Goal: Task Accomplishment & Management: Use online tool/utility

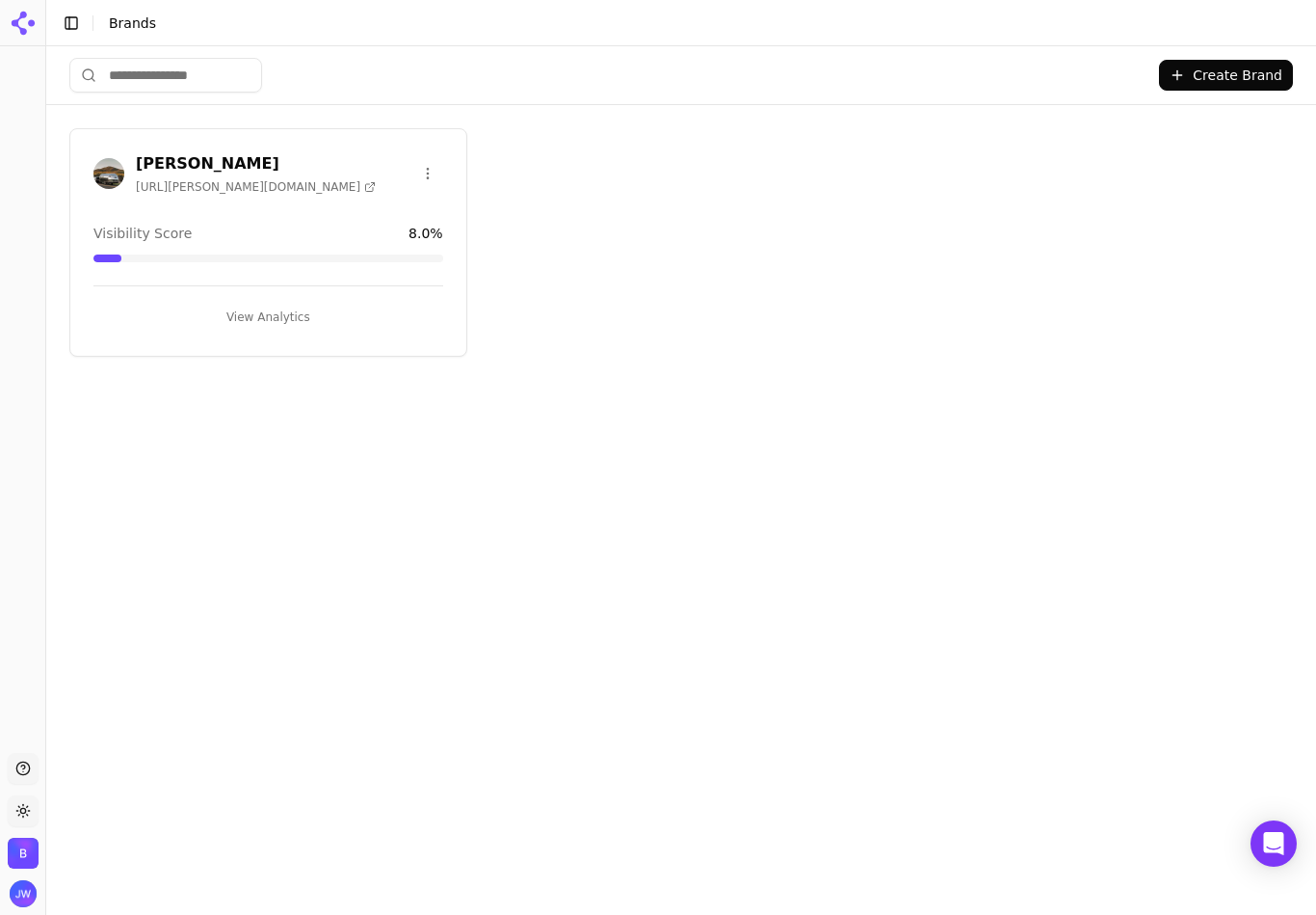
click at [278, 311] on button "View Analytics" at bounding box center [269, 317] width 350 height 31
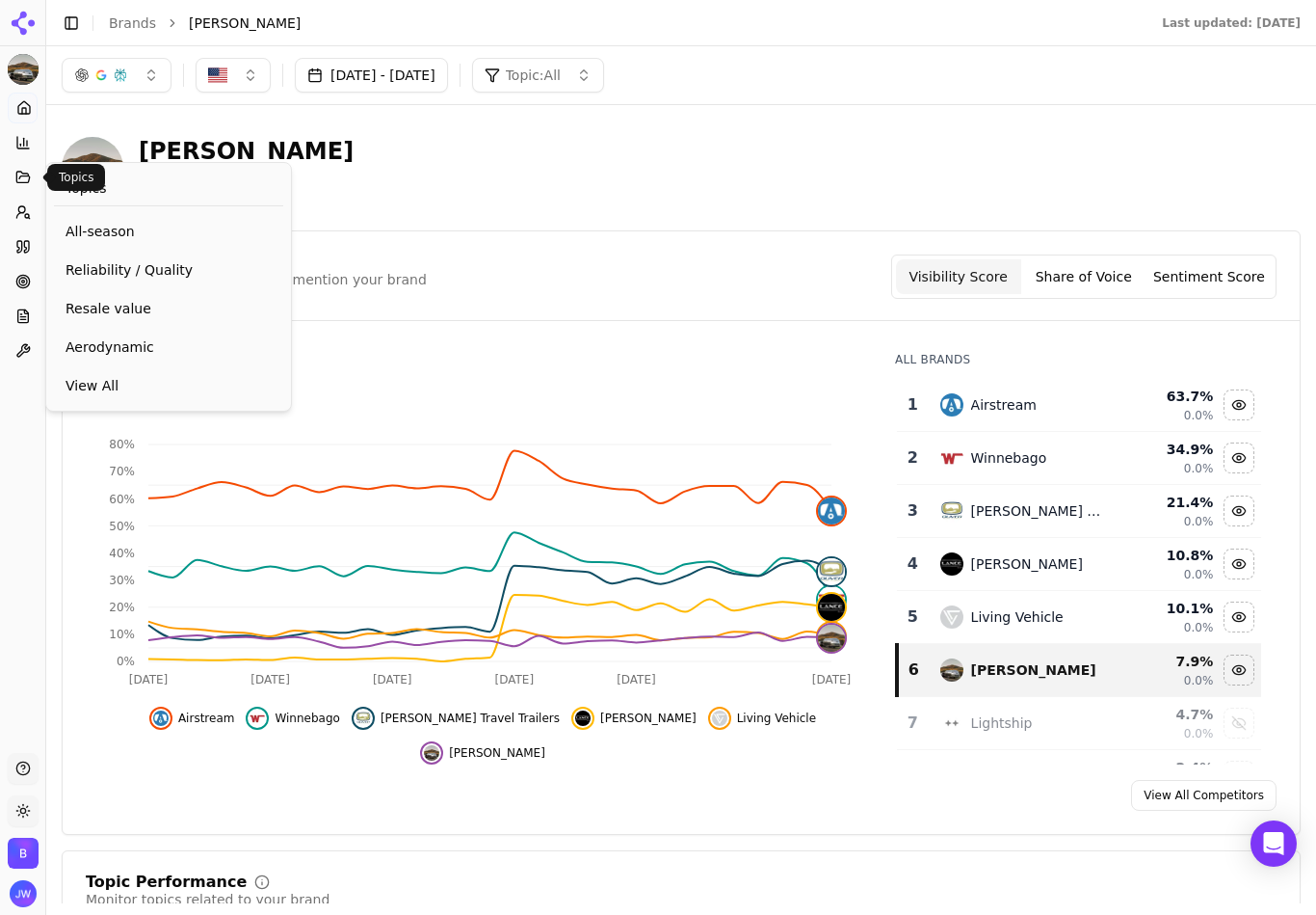
click at [28, 178] on icon at bounding box center [24, 177] width 16 height 16
click at [207, 372] on link "View All" at bounding box center [169, 385] width 229 height 35
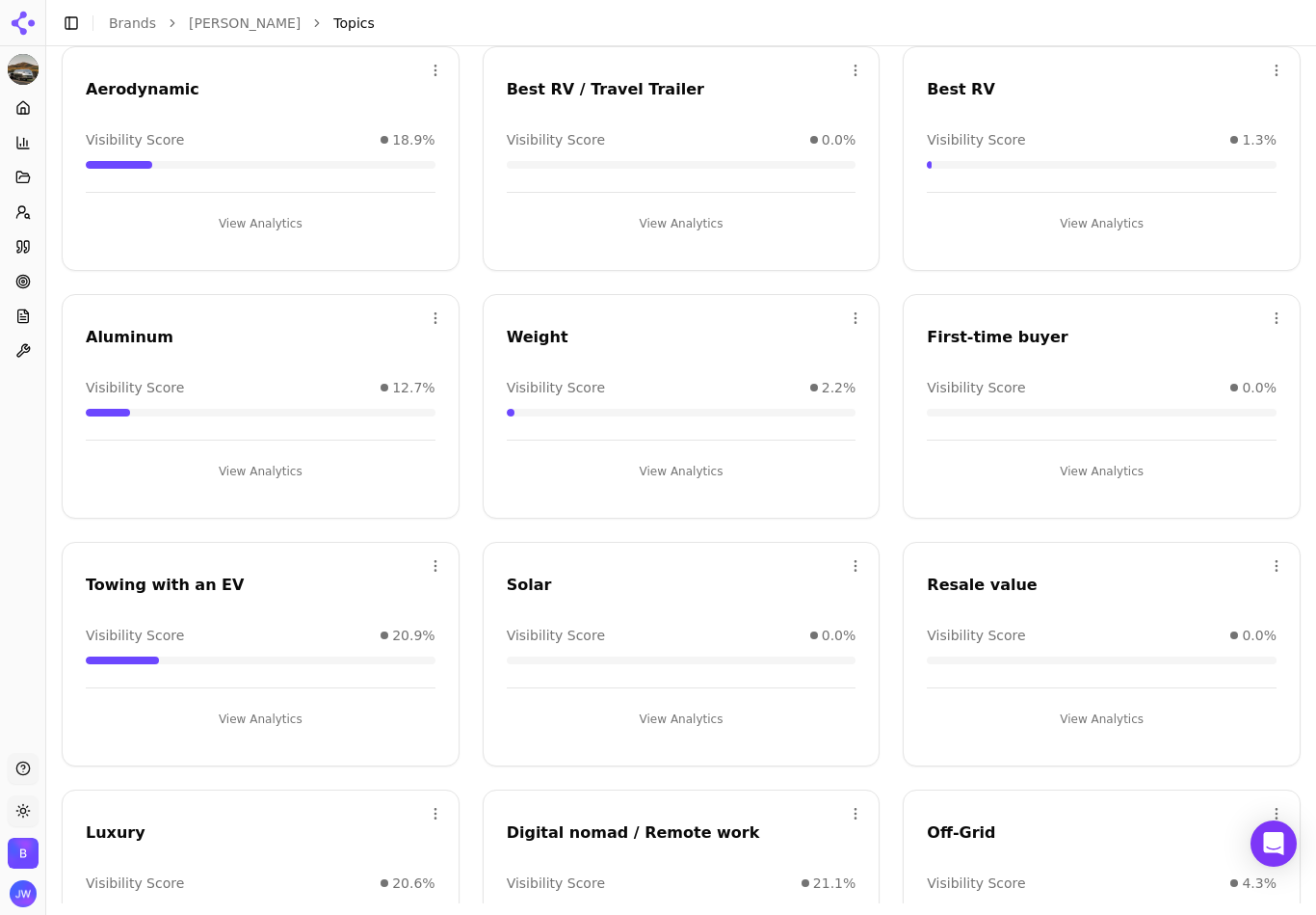
scroll to position [499, 0]
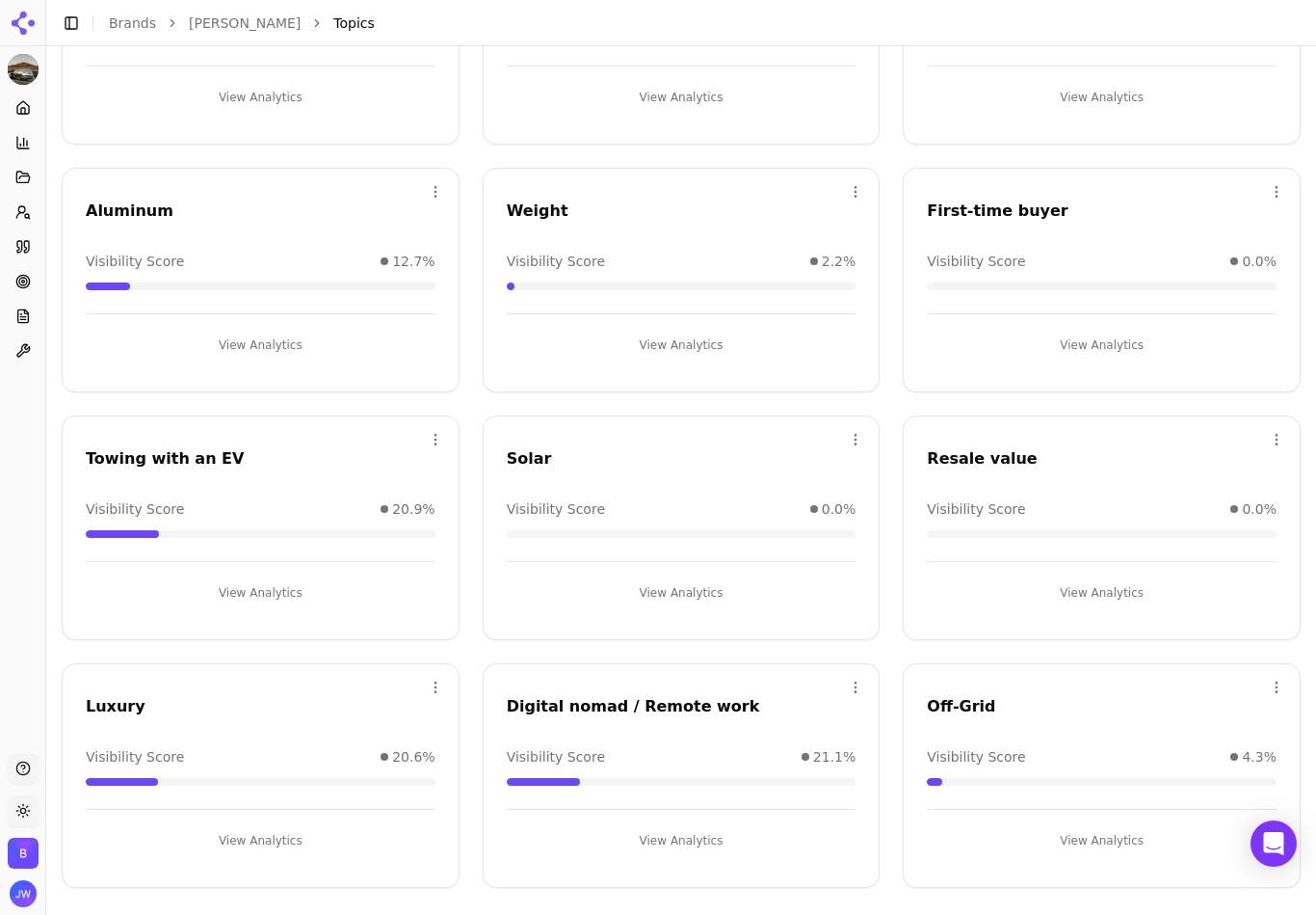
click at [1100, 796] on button "View Analytics" at bounding box center [1101, 840] width 350 height 31
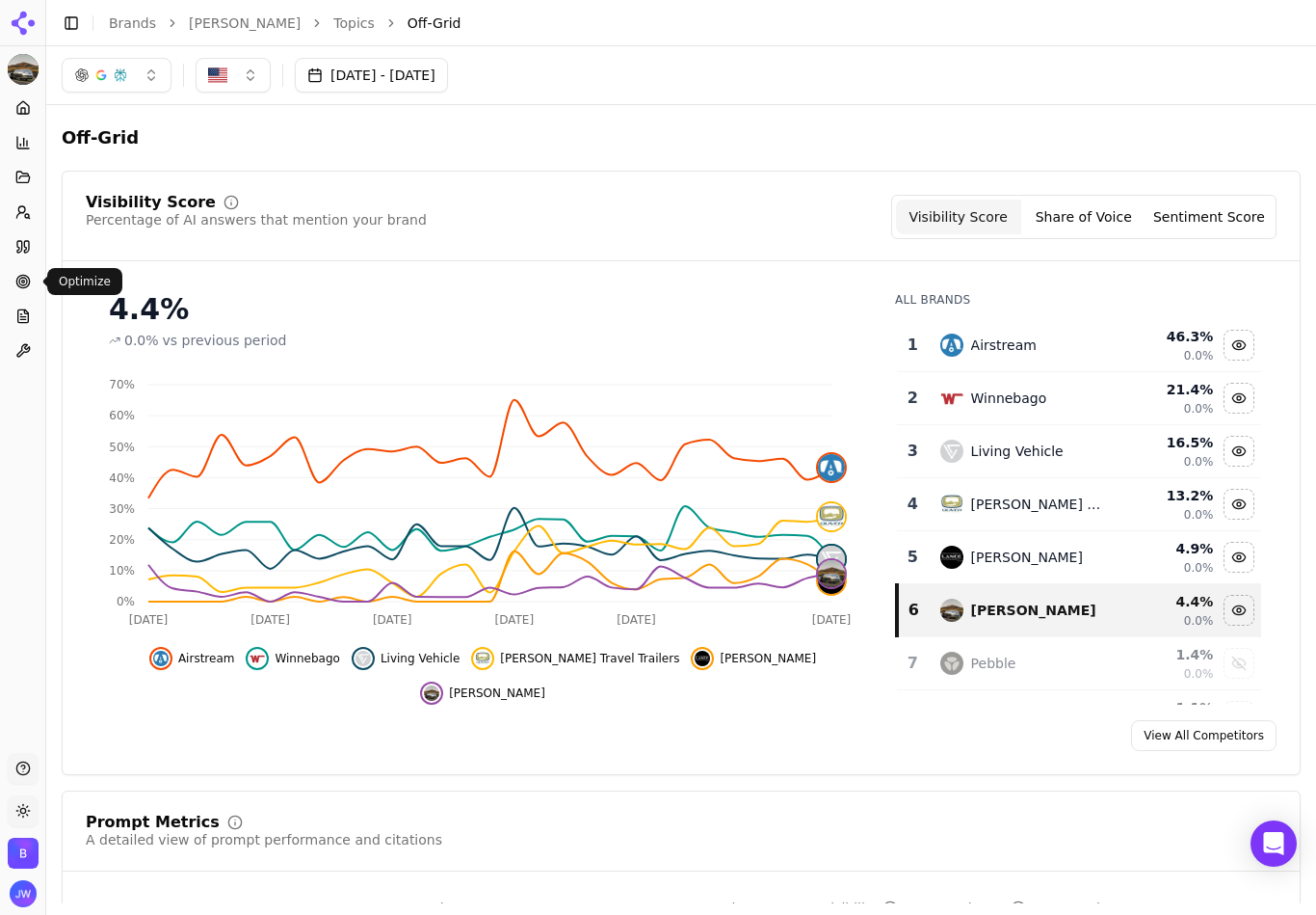
click at [21, 280] on icon at bounding box center [24, 282] width 16 height 16
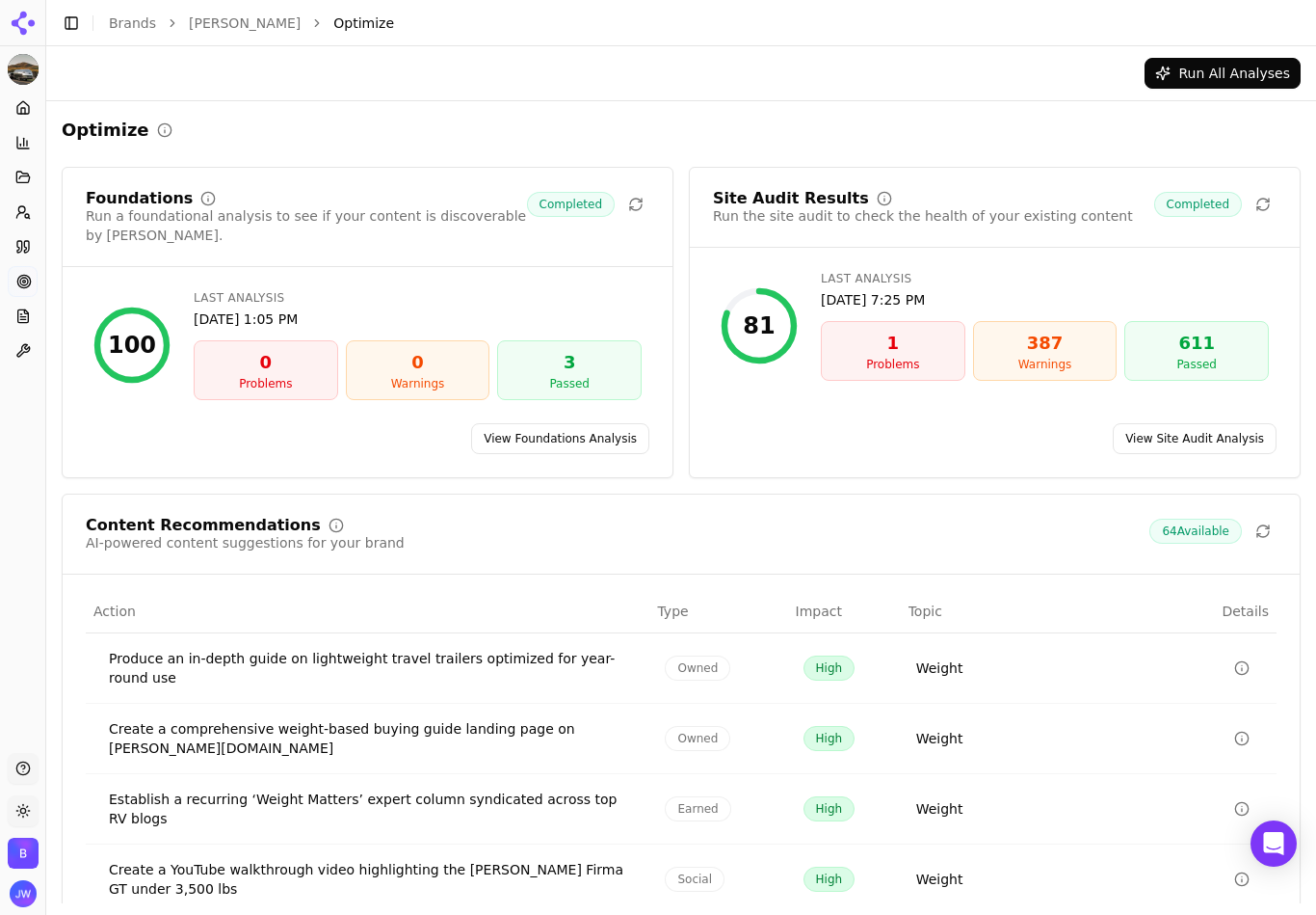
scroll to position [155, 0]
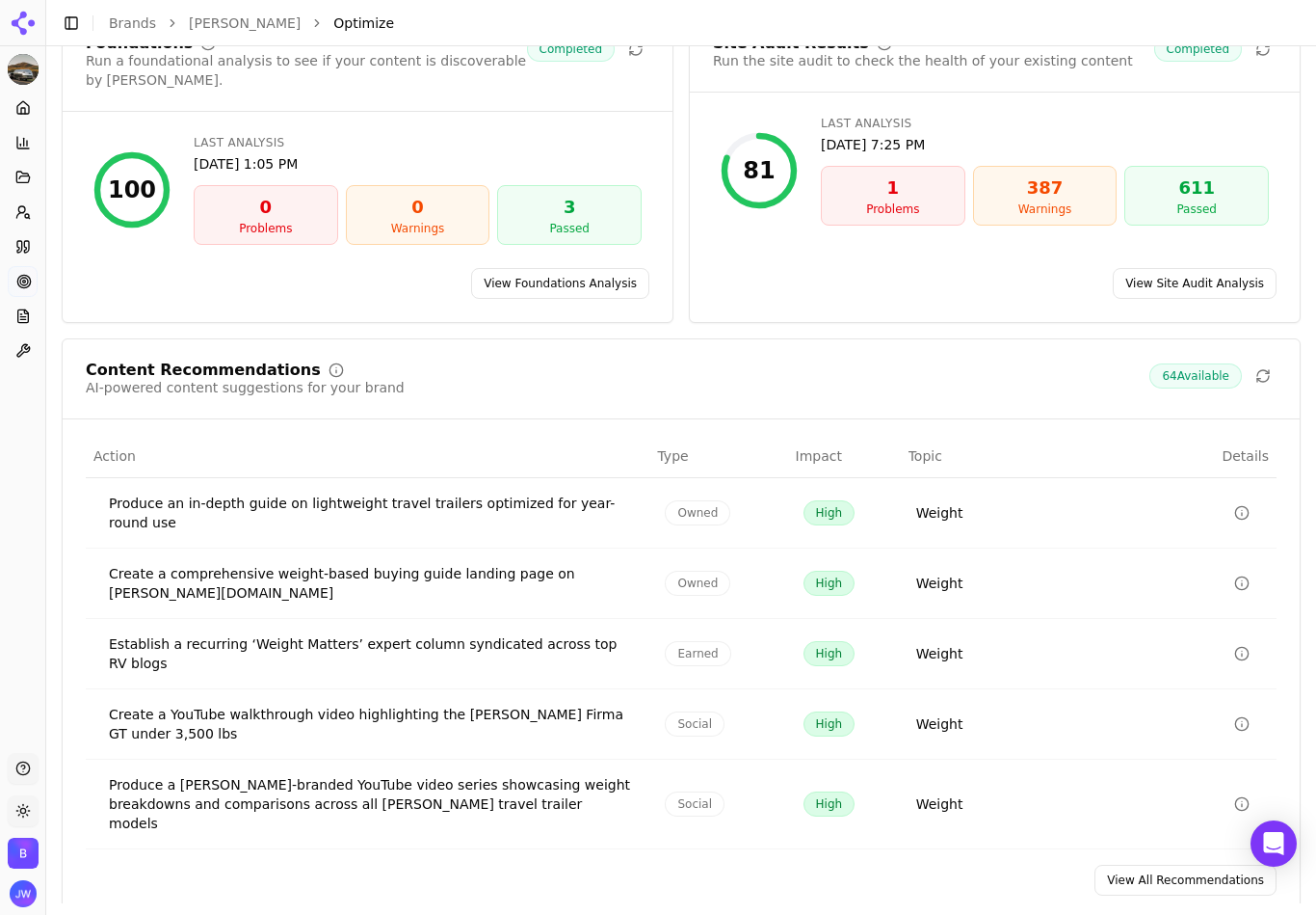
click at [1187, 796] on link "View All Recommendations" at bounding box center [1185, 879] width 182 height 31
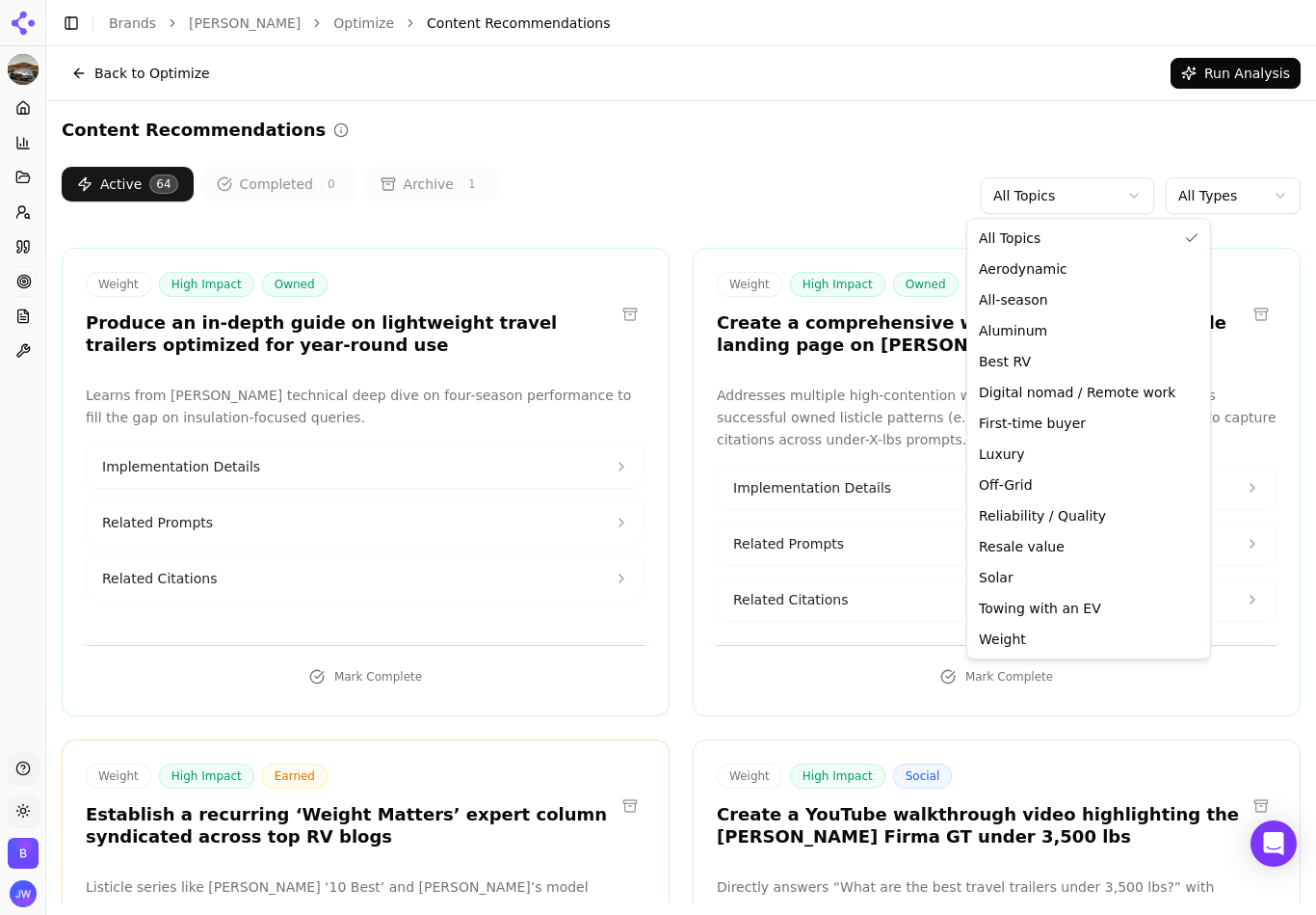
click at [1069, 206] on html "[PERSON_NAME] Platform Home Competition Topics Prompts Citations Optimize Repor…" at bounding box center [658, 457] width 1316 height 915
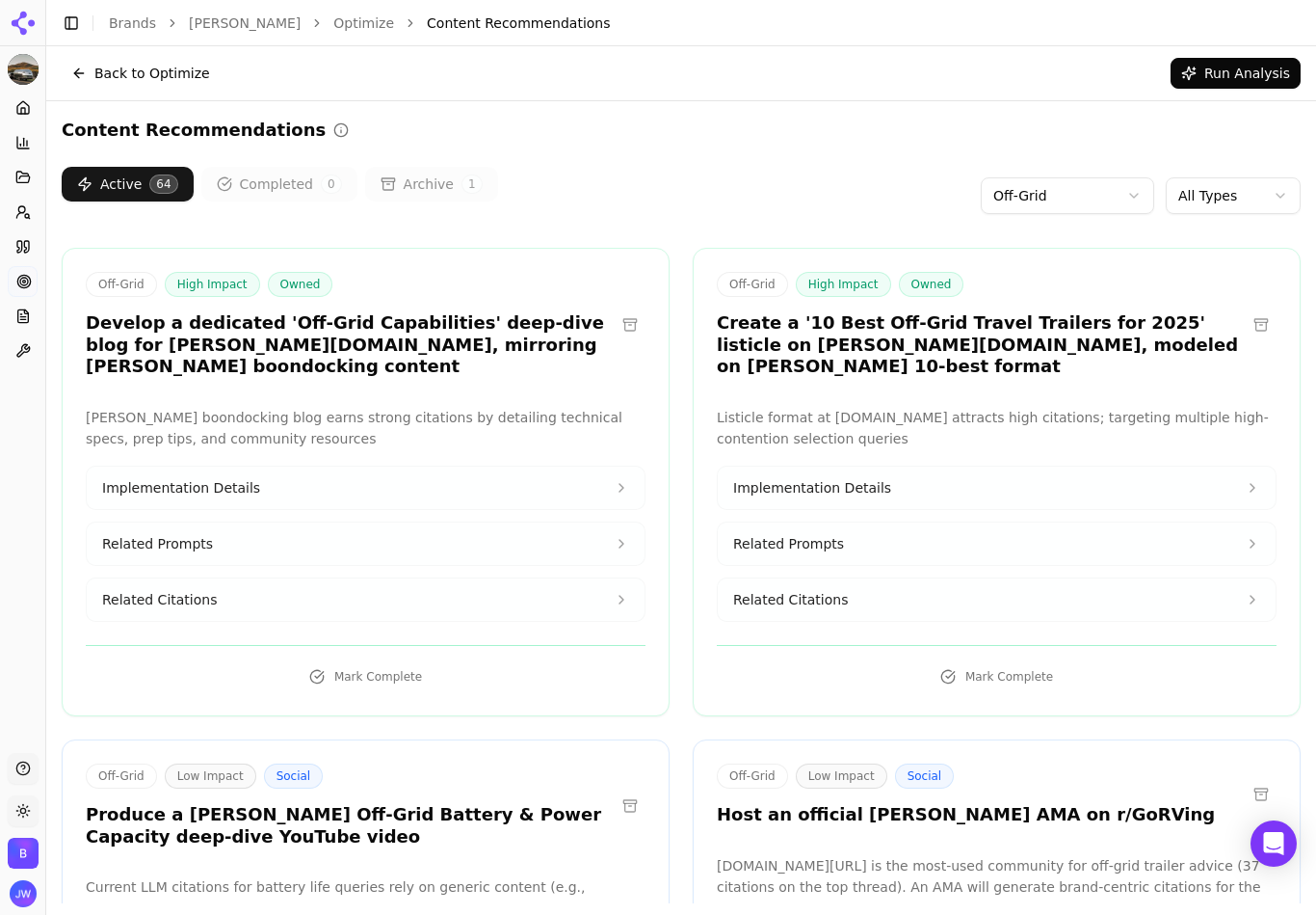
click at [827, 590] on span "Related Citations" at bounding box center [790, 598] width 115 height 19
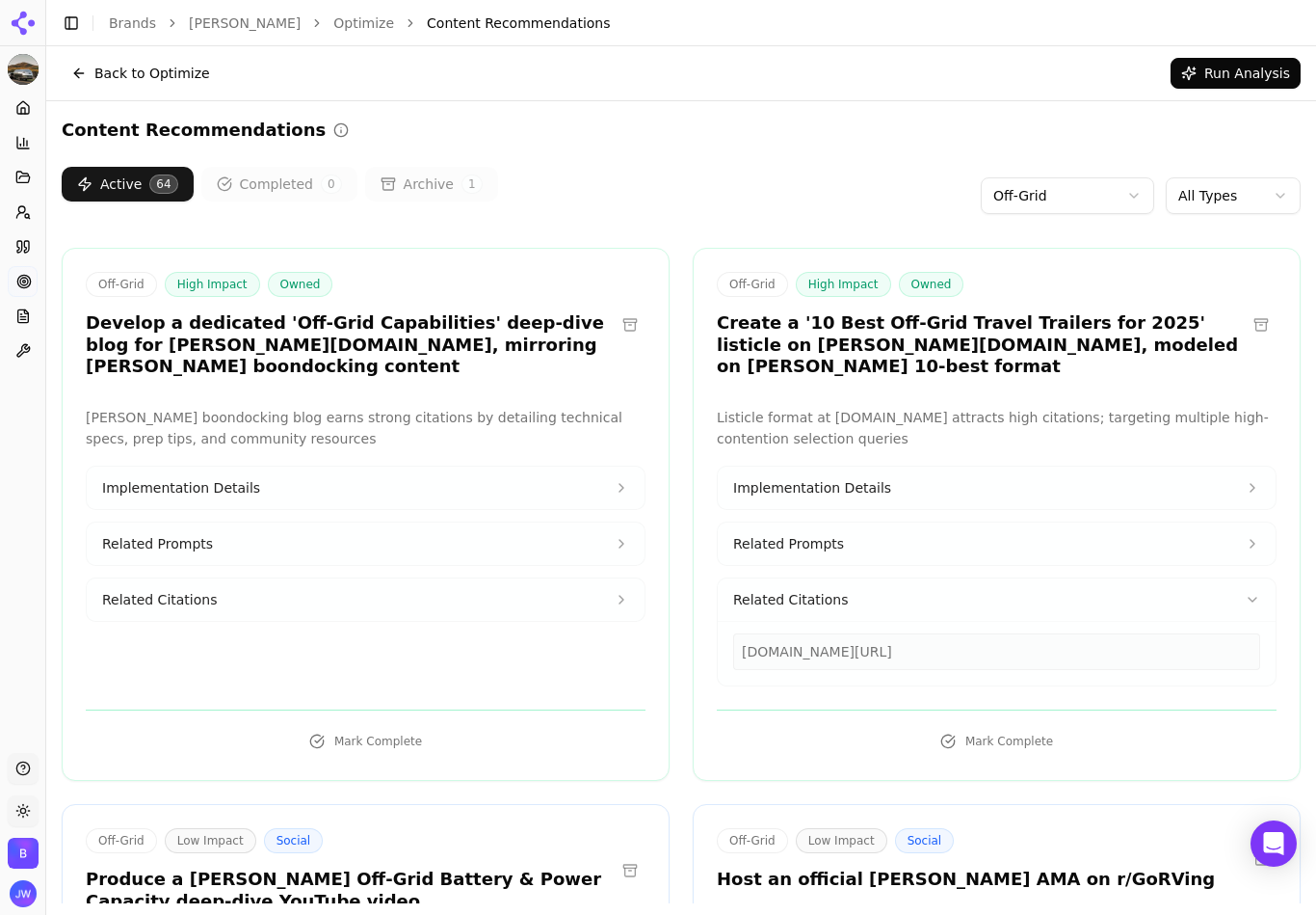
click at [894, 522] on button "Related Prompts" at bounding box center [997, 543] width 558 height 43
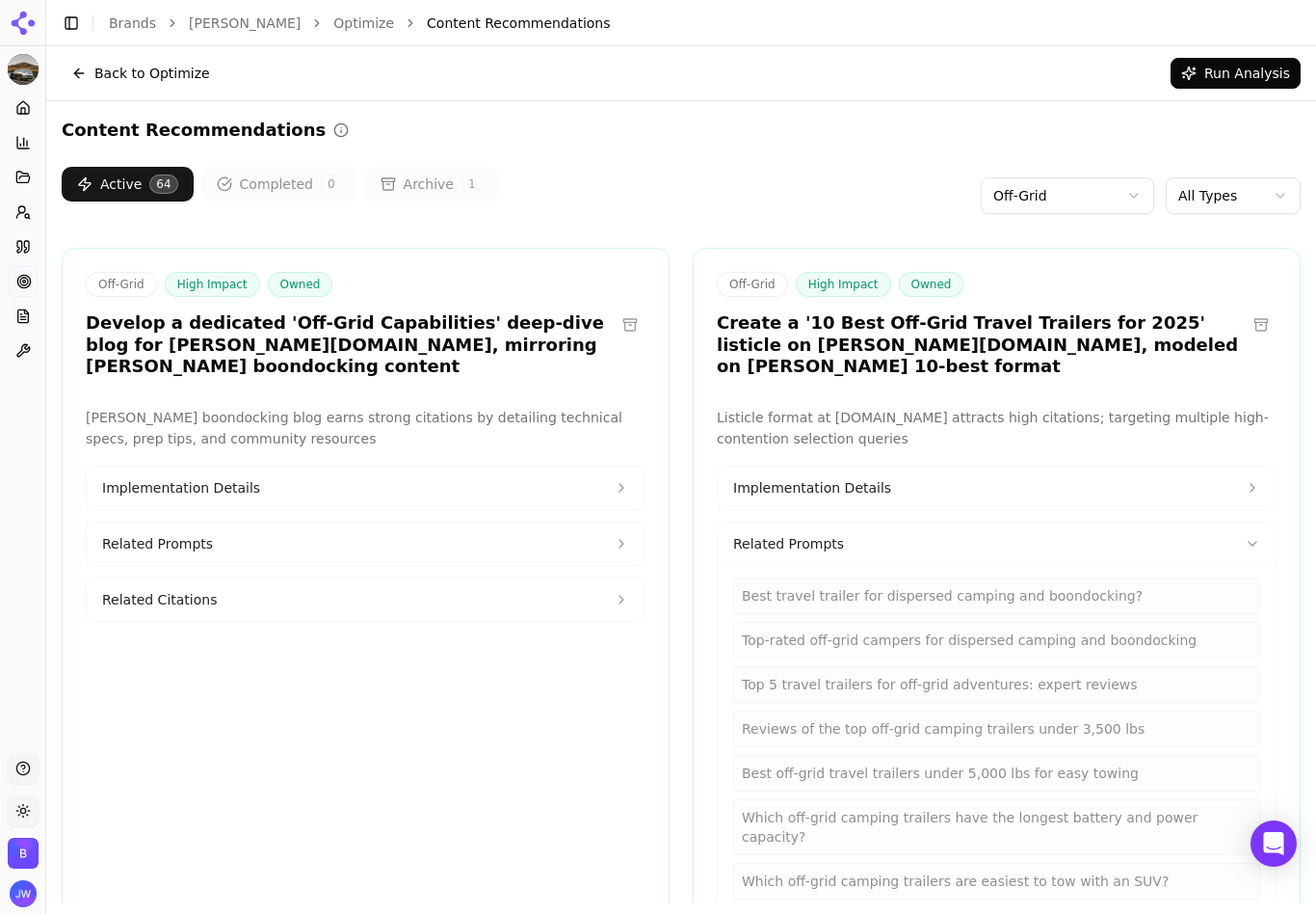
click at [896, 470] on button "Implementation Details" at bounding box center [997, 488] width 558 height 43
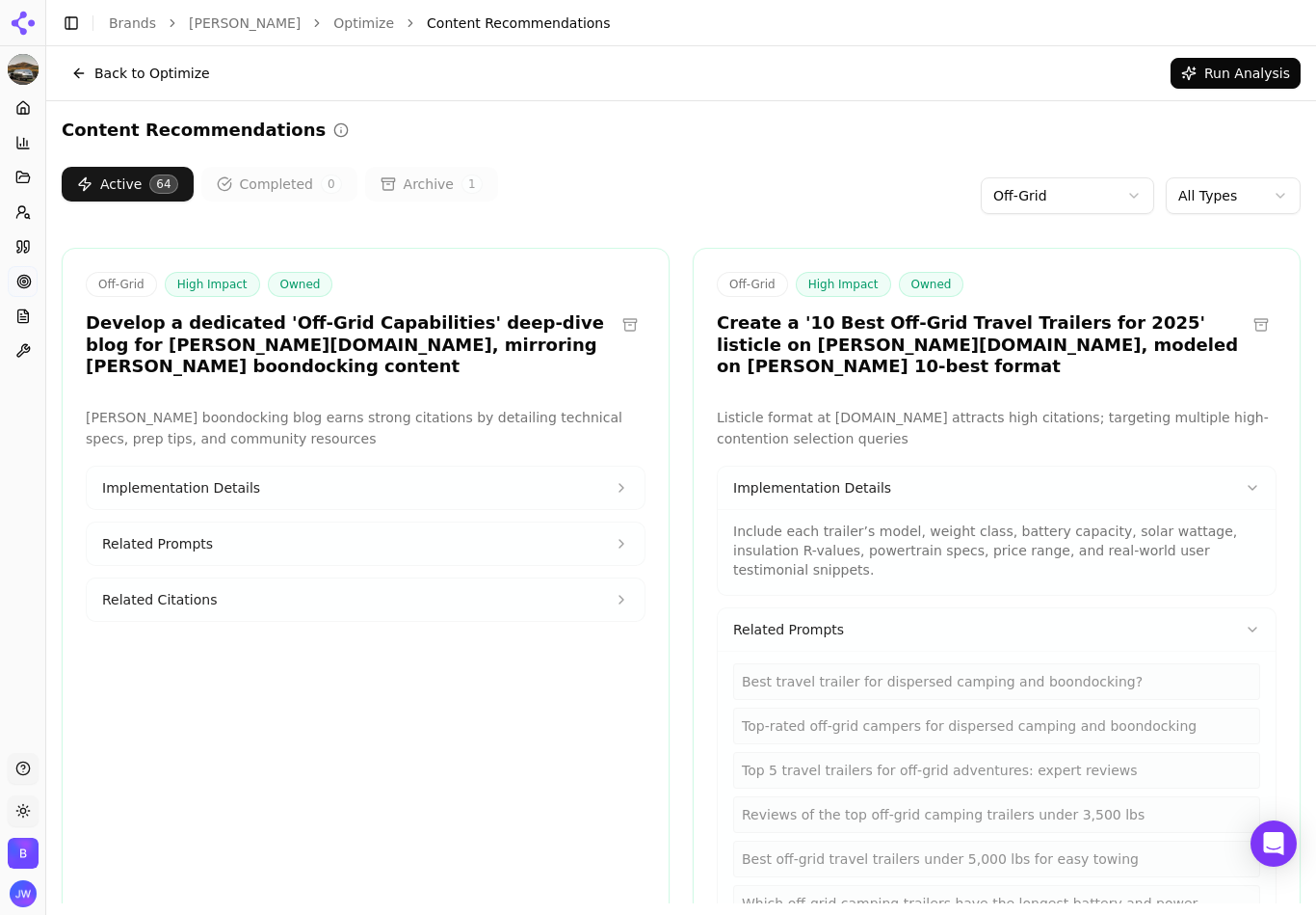
click at [206, 130] on h2 "Content Recommendations" at bounding box center [193, 130] width 264 height 27
copy h2 "Recommendations"
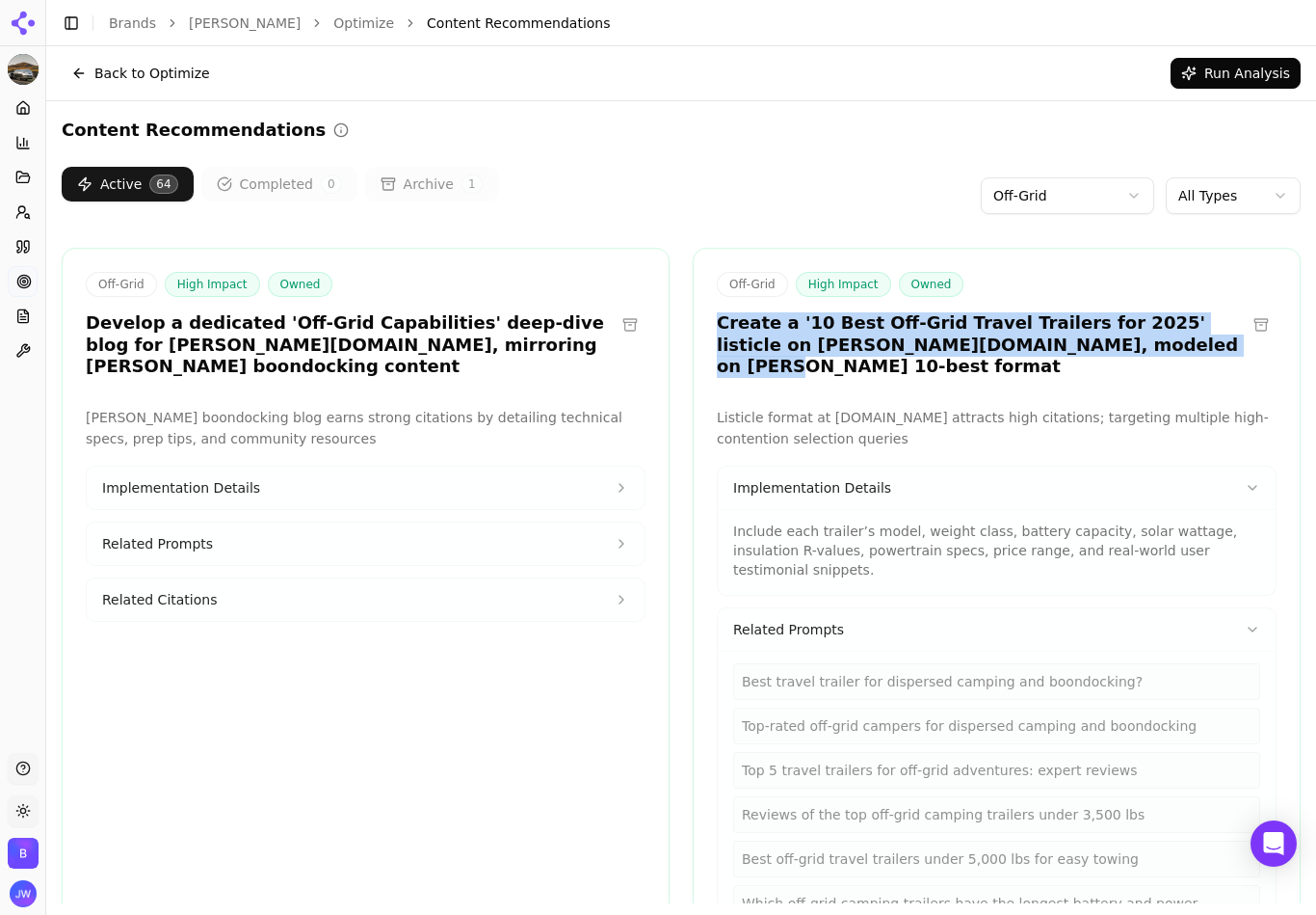
drag, startPoint x: 1065, startPoint y: 345, endPoint x: 532, endPoint y: 353, distance: 533.1
click at [717, 327] on h3 "Create a '10 Best Off-Grid Travel Trailers for 2025' listicle on [PERSON_NAME][…" at bounding box center [981, 345] width 529 height 65
copy h3 "Create a '10 Best Off-Grid Travel Trailers for 2025' listicle on [PERSON_NAME][…"
